Goal: Navigation & Orientation: Find specific page/section

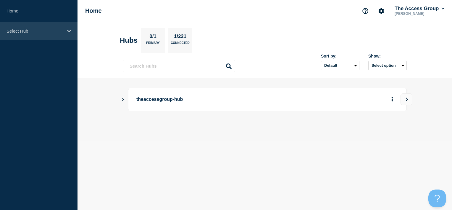
click at [31, 22] on div "Select Hub" at bounding box center [39, 31] width 78 height 18
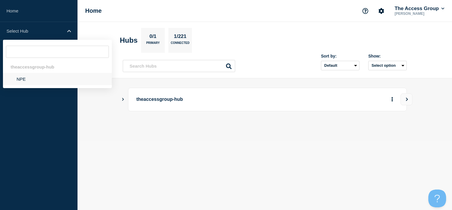
click at [30, 79] on li "NPE" at bounding box center [57, 79] width 109 height 12
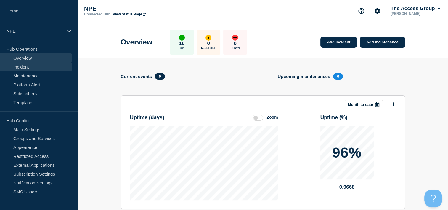
click at [24, 66] on link "Incident" at bounding box center [36, 66] width 72 height 9
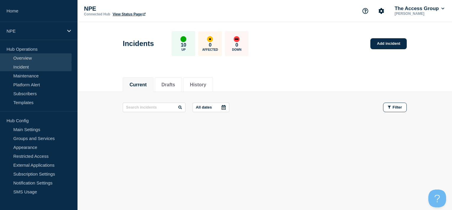
click at [33, 57] on link "Overview" at bounding box center [36, 57] width 72 height 9
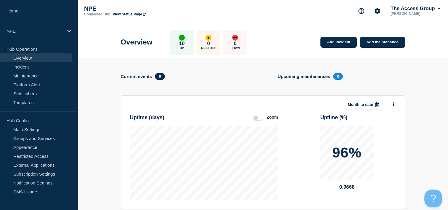
click at [126, 15] on link "View Status Page" at bounding box center [129, 14] width 33 height 4
